Goal: Task Accomplishment & Management: Manage account settings

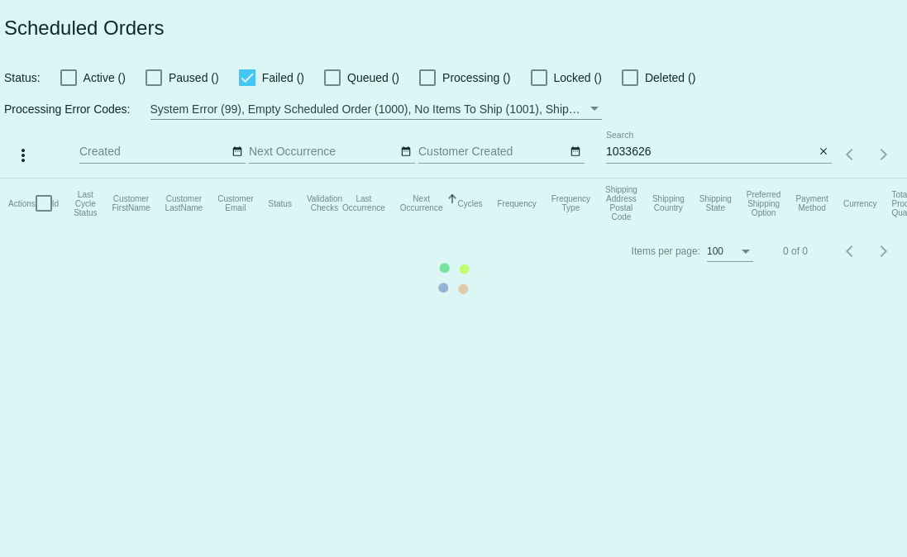
click at [821, 179] on mat-table "Actions Id Last Cycle Status Customer FirstName Customer LastName Customer Emai…" at bounding box center [453, 204] width 907 height 50
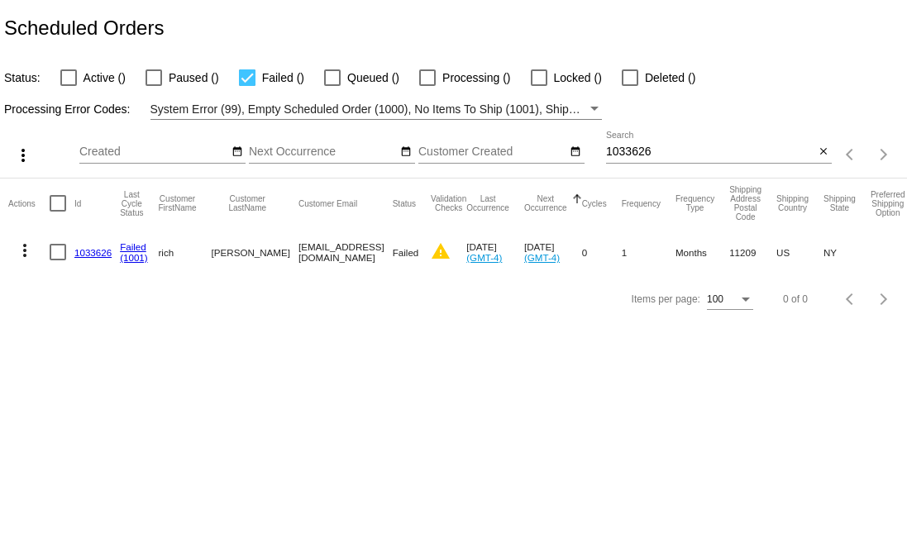
click at [821, 155] on app-dashboard-scheduled-orders "Scheduled Orders Status: Active () Paused () Failed () Queued () Processing () …" at bounding box center [453, 161] width 907 height 323
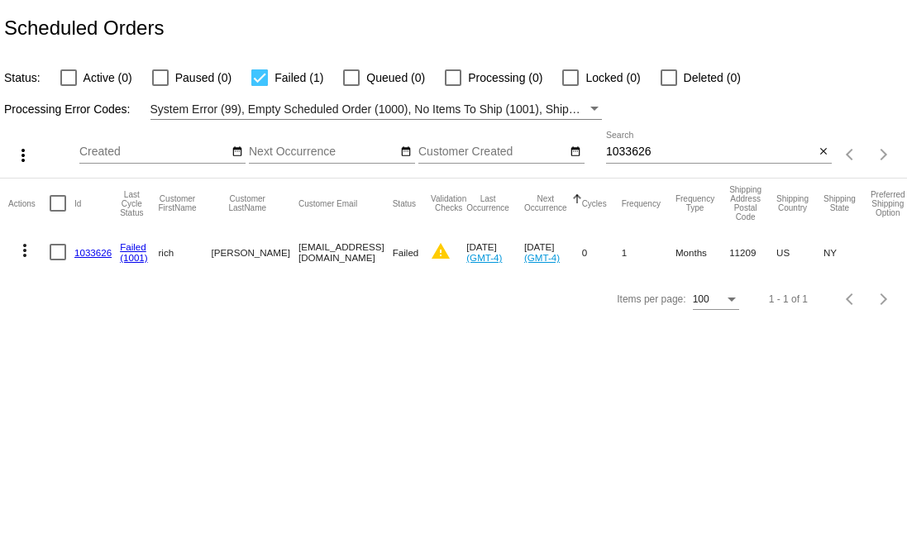
click at [821, 155] on mat-icon "close" at bounding box center [824, 152] width 12 height 13
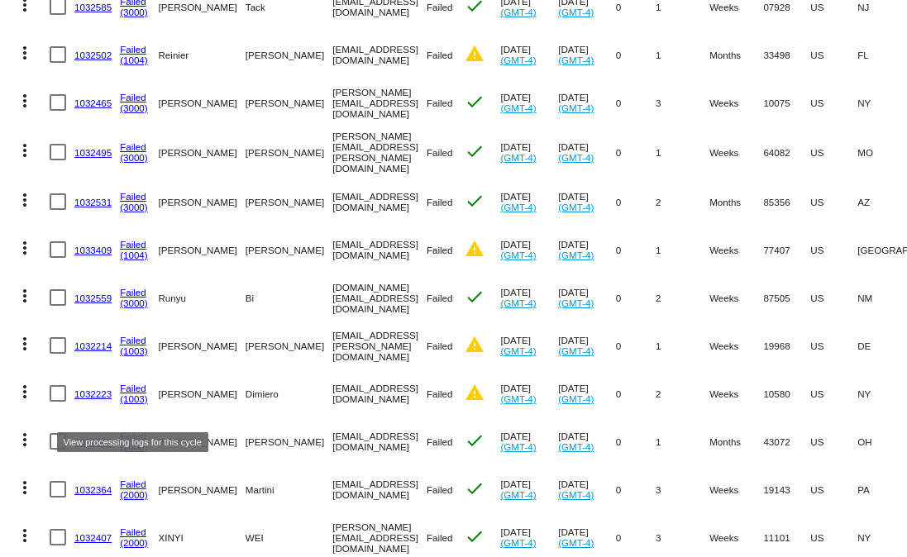
scroll to position [399, 0]
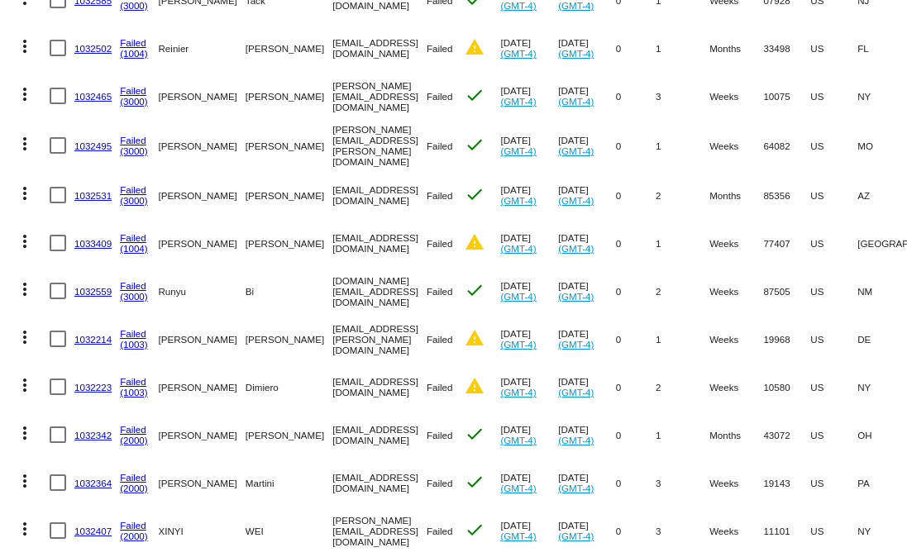
click at [137, 339] on link "(1003)" at bounding box center [134, 344] width 28 height 11
click at [465, 377] on mat-icon "warning" at bounding box center [475, 386] width 20 height 20
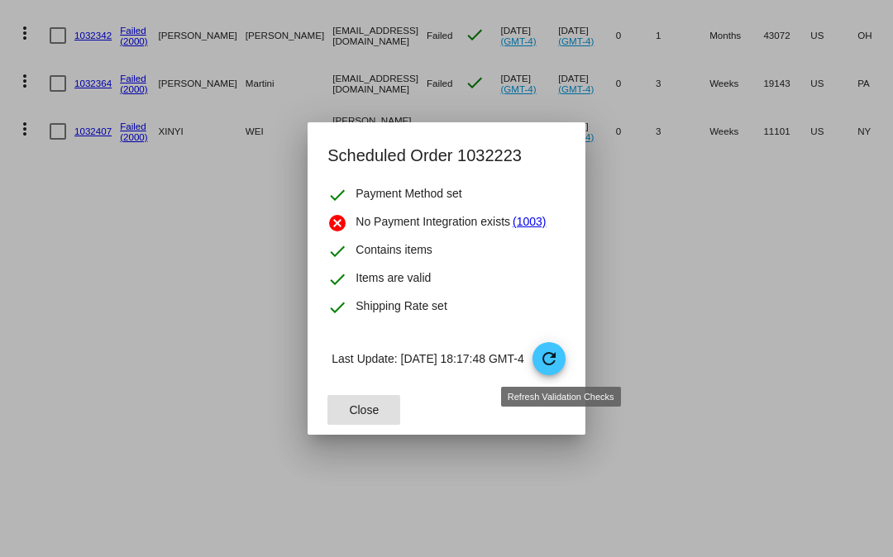
click at [559, 366] on mat-icon "refresh" at bounding box center [549, 359] width 20 height 20
click at [308, 404] on mat-dialog-container "Scheduled Order 1032223 check Payment Method set cancel No Payment Integration …" at bounding box center [446, 278] width 277 height 313
click at [332, 410] on button "Close" at bounding box center [364, 410] width 73 height 30
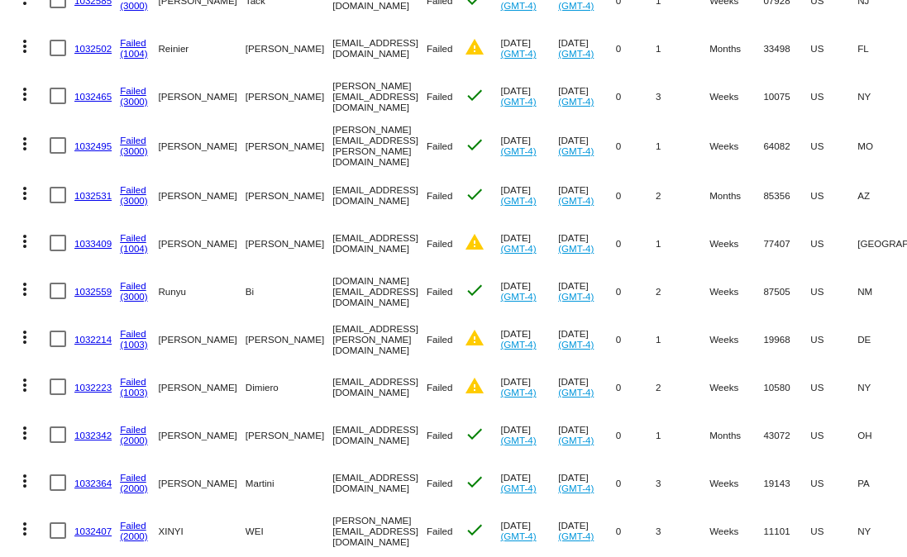
scroll to position [0, 276]
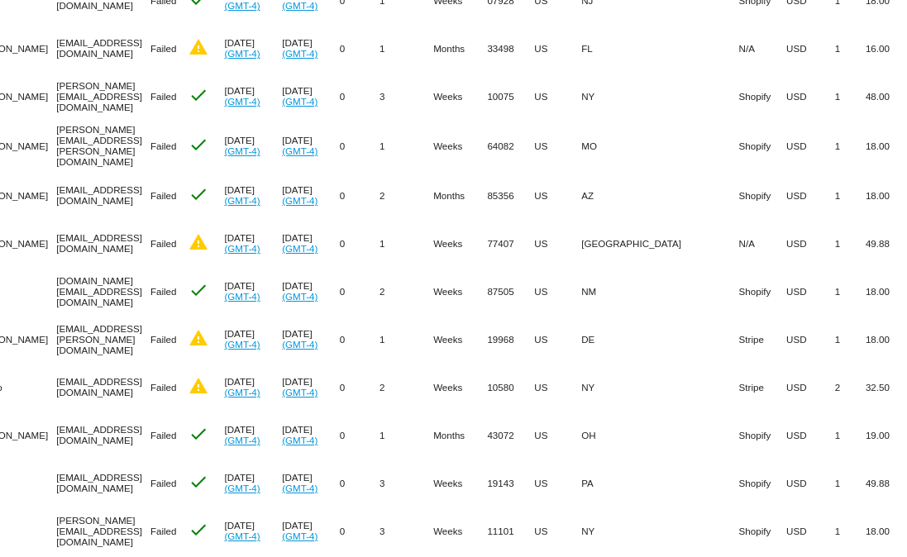
click at [739, 384] on mat-cell "Stripe" at bounding box center [762, 387] width 47 height 48
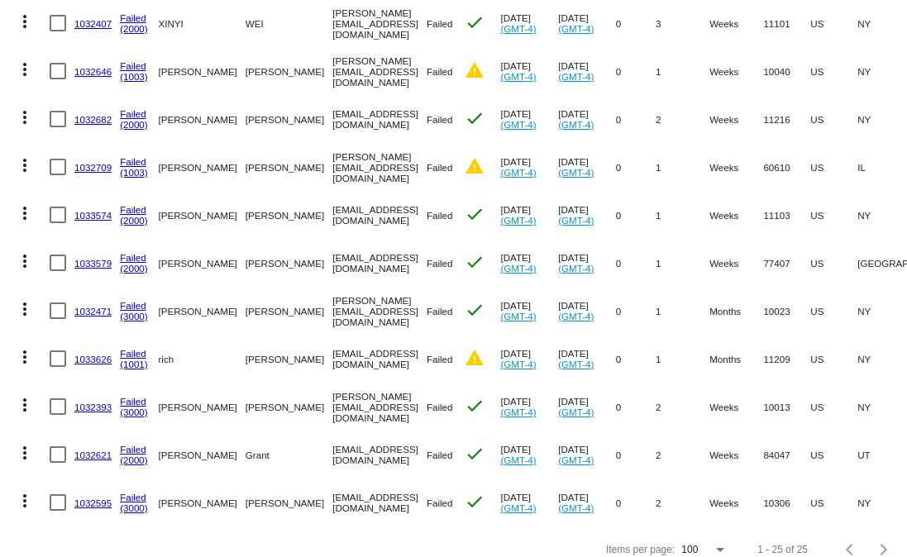
scroll to position [908, 0]
click at [98, 305] on link "1032471" at bounding box center [92, 310] width 37 height 11
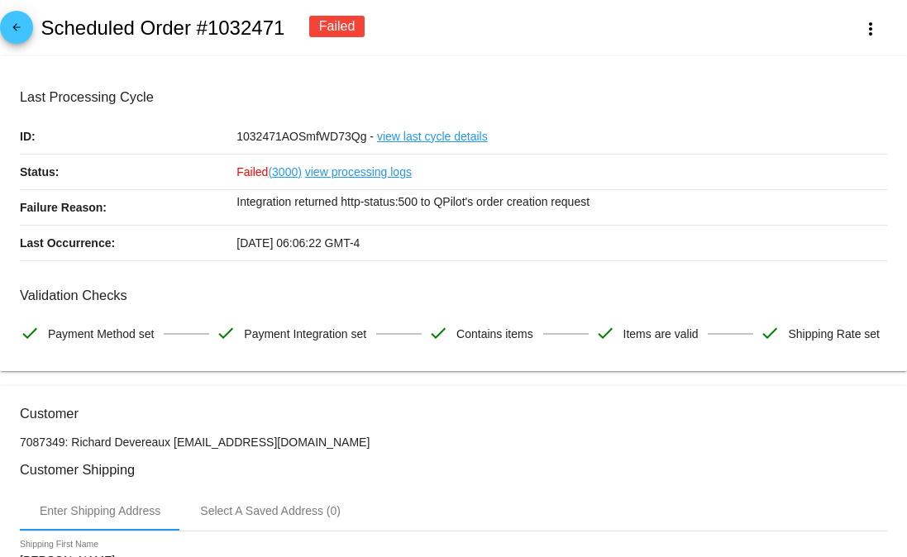
click at [250, 24] on h2 "Scheduled Order #1032471" at bounding box center [163, 28] width 244 height 23
copy h2 "1032471"
click at [12, 18] on span "arrow_back" at bounding box center [17, 31] width 20 height 41
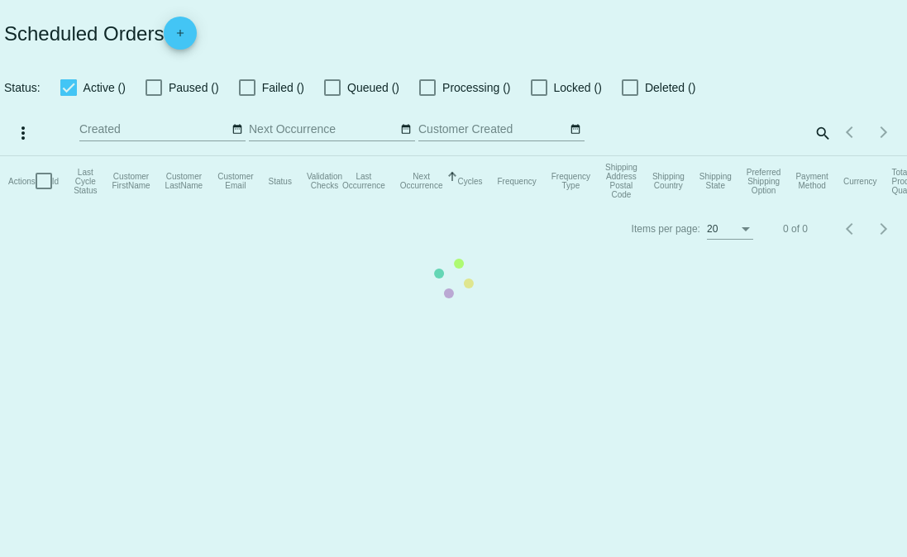
checkbox input "false"
checkbox input "true"
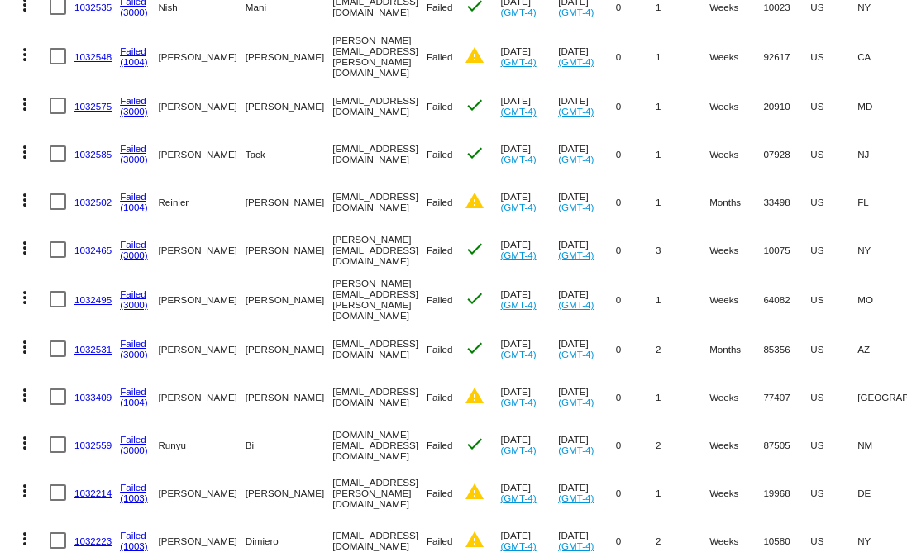
scroll to position [245, 0]
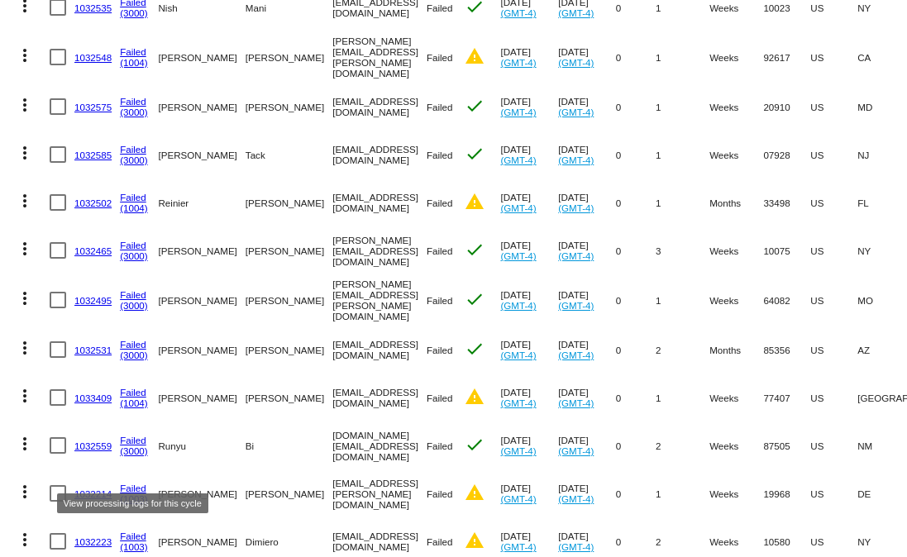
click at [101, 537] on link "1032223" at bounding box center [92, 542] width 37 height 11
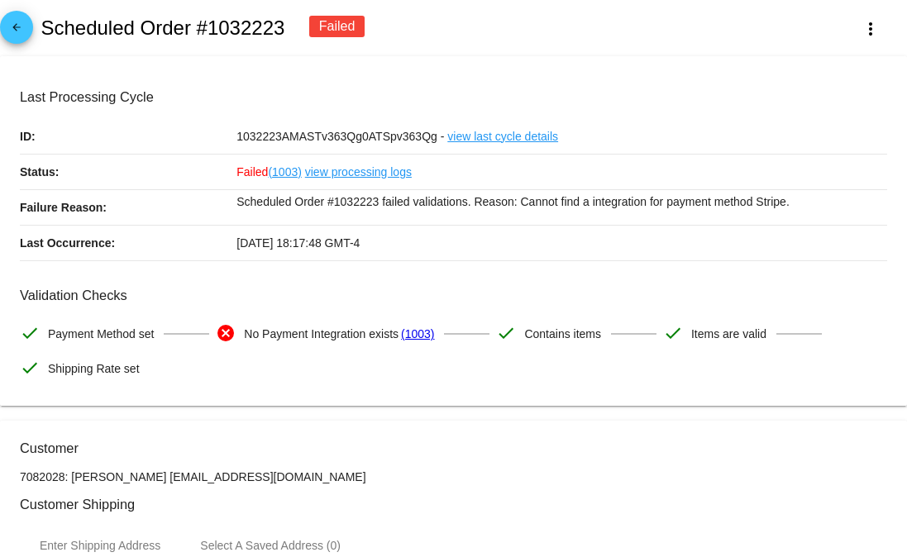
click at [239, 40] on h2 "Scheduled Order #1032223" at bounding box center [163, 28] width 244 height 23
copy h2 "1032223"
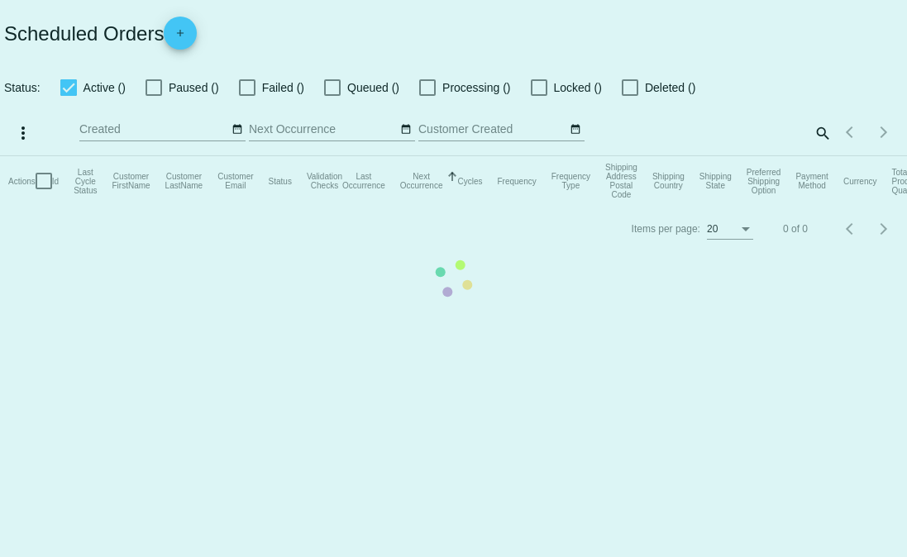
checkbox input "false"
checkbox input "true"
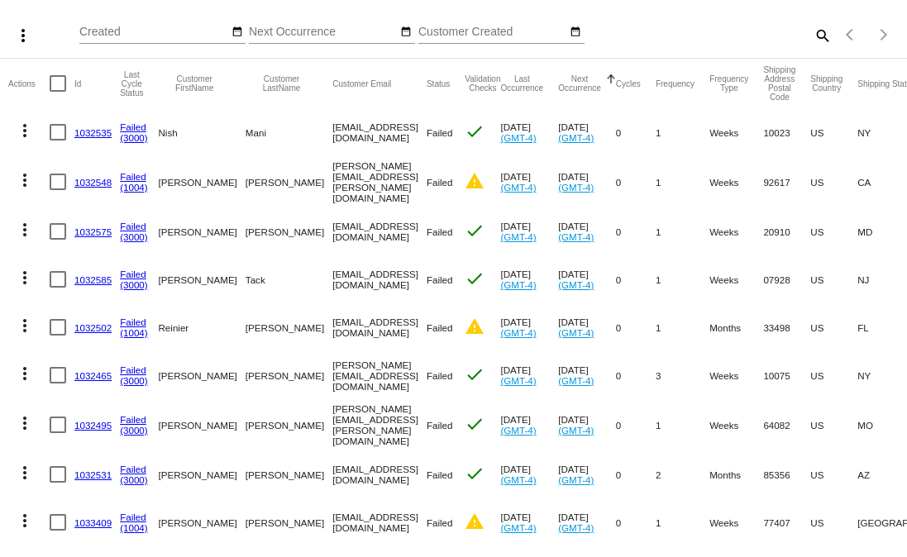
scroll to position [121, 0]
drag, startPoint x: 117, startPoint y: 139, endPoint x: 74, endPoint y: 132, distance: 43.5
click at [74, 132] on mat-cell "1032535" at bounding box center [96, 132] width 45 height 48
click at [83, 97] on mat-header-cell "Id" at bounding box center [96, 83] width 45 height 50
drag, startPoint x: 117, startPoint y: 130, endPoint x: 75, endPoint y: 138, distance: 42.2
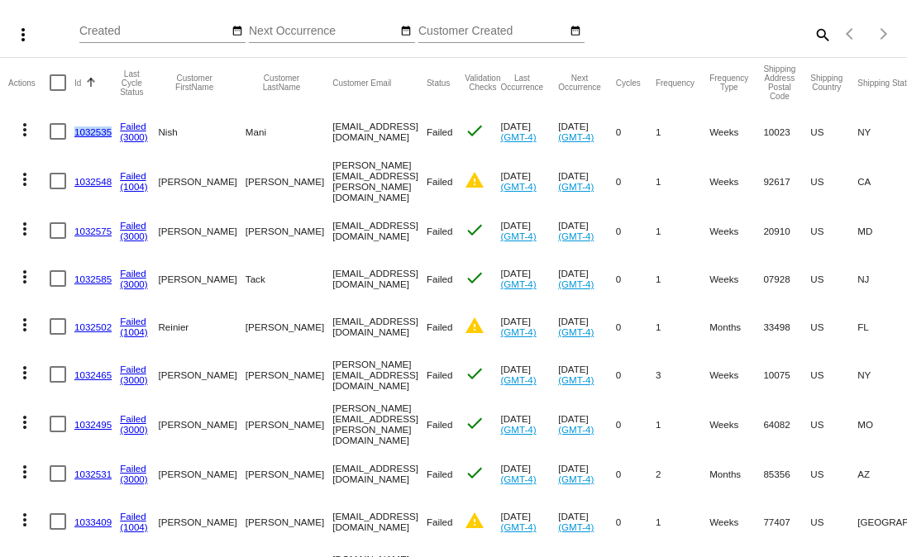
click at [75, 138] on mat-cell "1032535" at bounding box center [96, 132] width 45 height 48
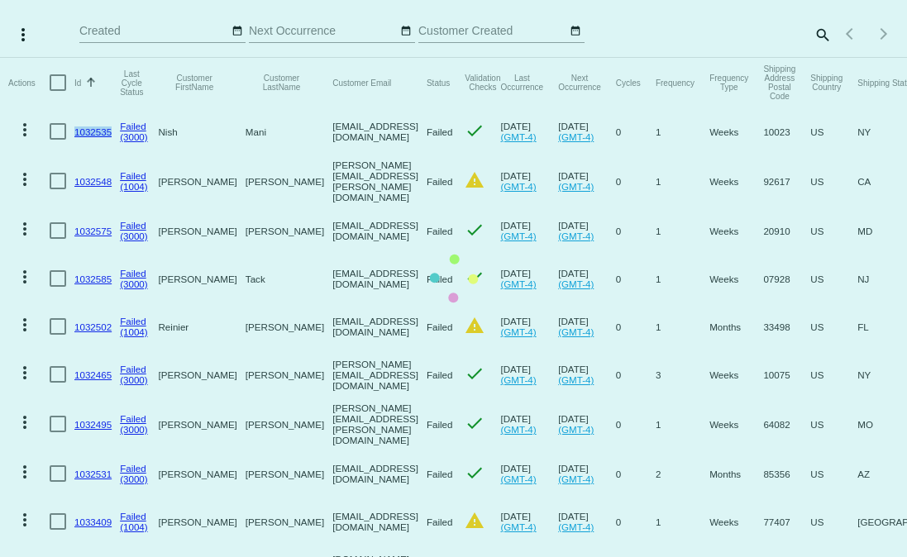
copy link "1032535"
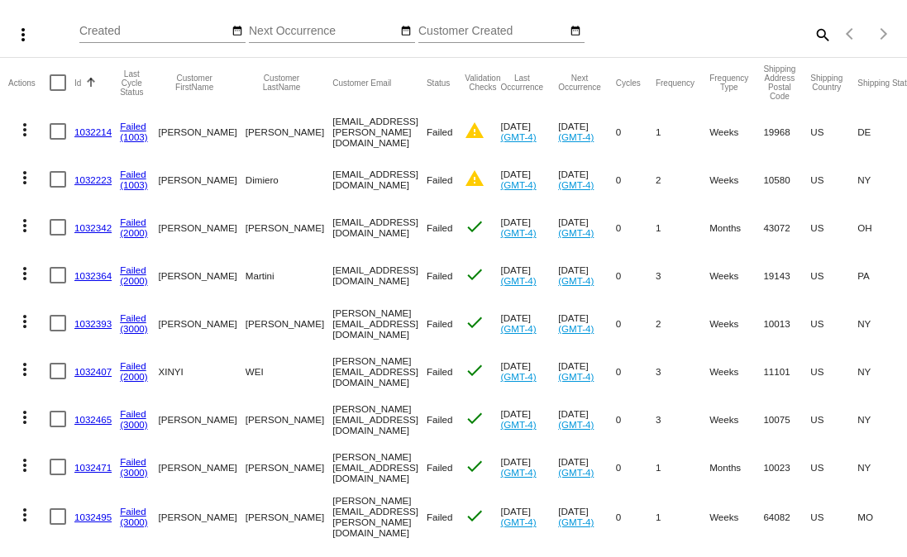
click at [94, 279] on link "1032364" at bounding box center [92, 275] width 37 height 11
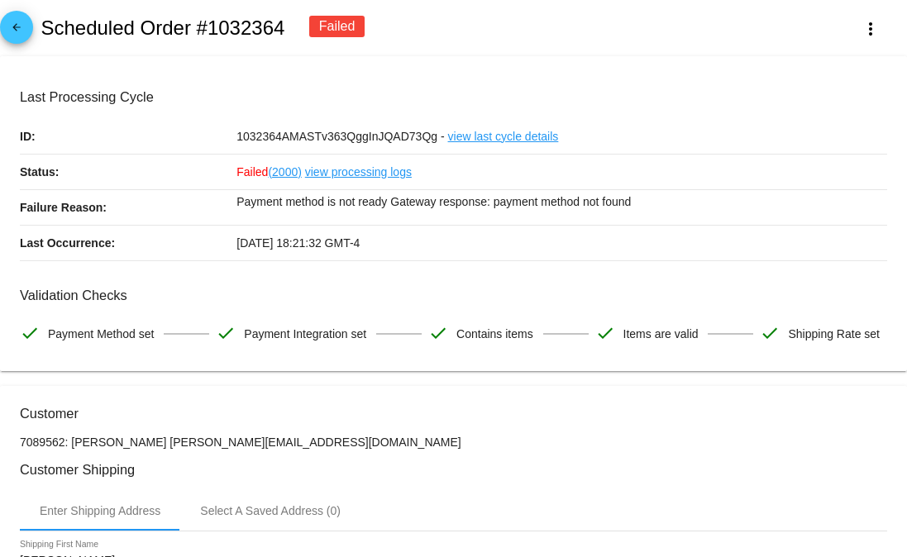
click at [242, 31] on h2 "Scheduled Order #1032364" at bounding box center [163, 28] width 244 height 23
drag, startPoint x: 242, startPoint y: 31, endPoint x: 264, endPoint y: 54, distance: 31.6
click at [242, 31] on h2 "Scheduled Order #1032364" at bounding box center [163, 28] width 244 height 23
copy h2 "1032364"
click at [8, 20] on span "arrow_back" at bounding box center [17, 31] width 20 height 41
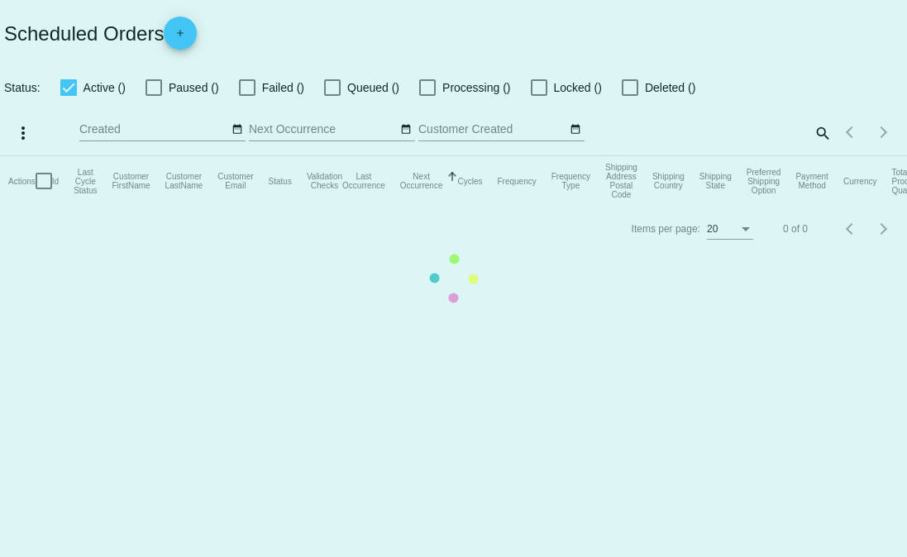
checkbox input "false"
checkbox input "true"
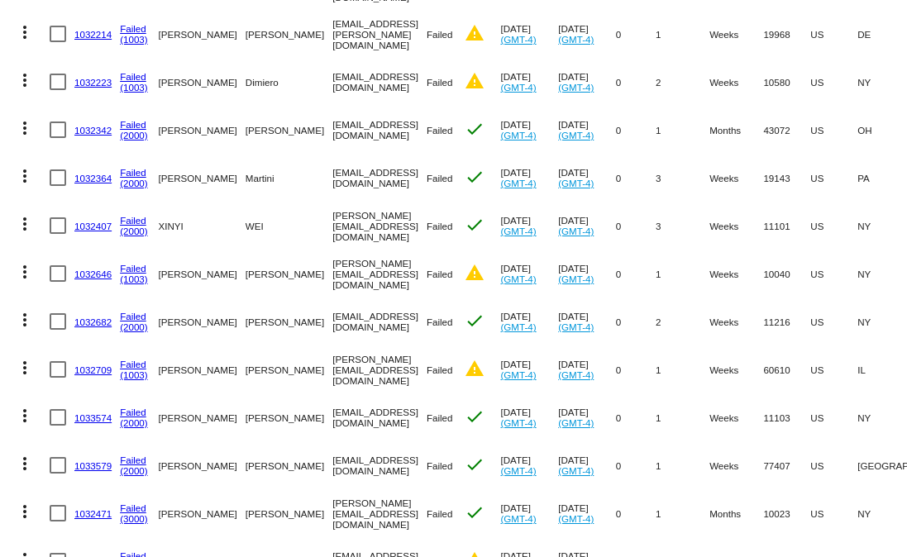
drag, startPoint x: 112, startPoint y: 374, endPoint x: 74, endPoint y: 369, distance: 38.4
click at [74, 369] on mat-cell "1032709" at bounding box center [96, 370] width 45 height 48
copy link "1032709"
